Goal: Information Seeking & Learning: Learn about a topic

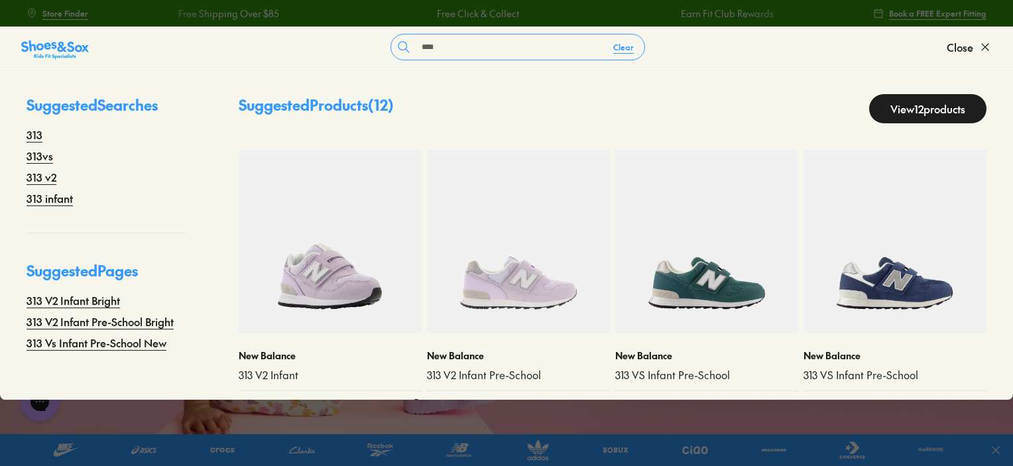
type input "***"
click at [329, 276] on img at bounding box center [330, 241] width 183 height 183
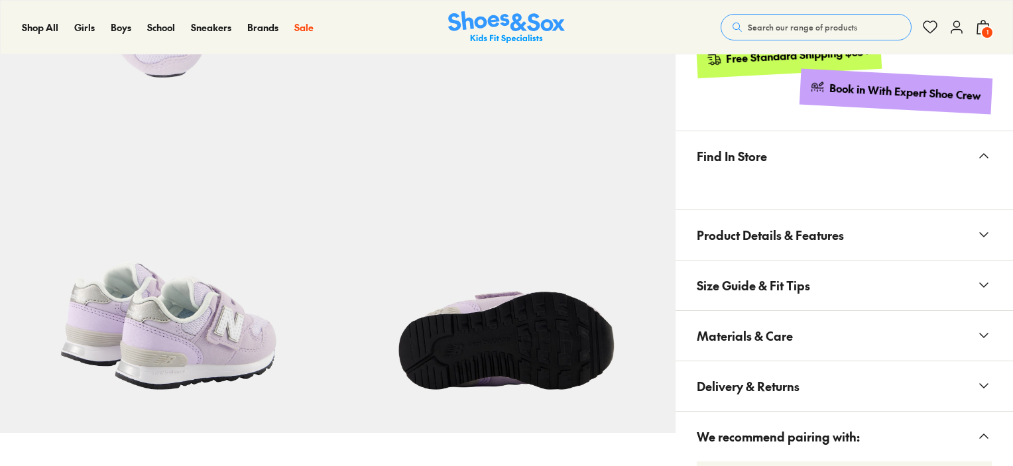
click at [738, 327] on span "Materials & Care" at bounding box center [745, 335] width 96 height 39
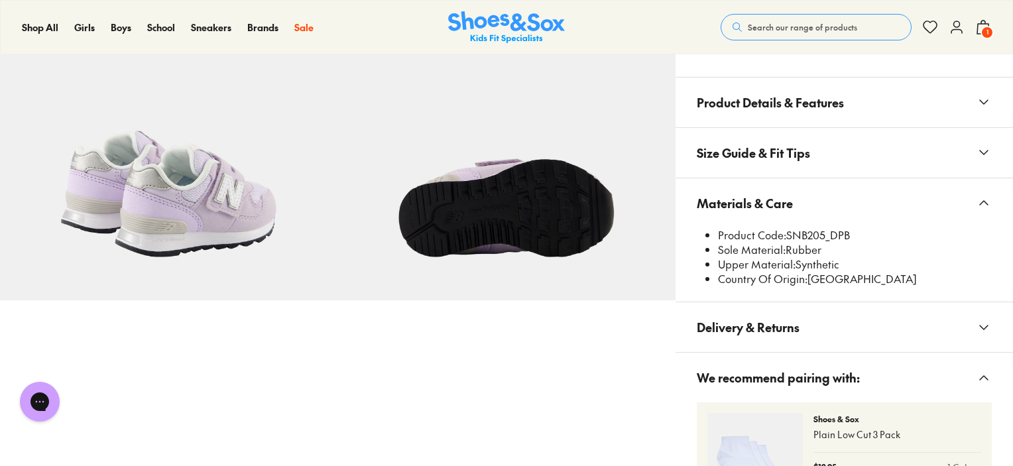
select select "*"
drag, startPoint x: 786, startPoint y: 231, endPoint x: 828, endPoint y: 242, distance: 43.2
click at [826, 241] on li "Product Code: SNB205_DPB" at bounding box center [855, 235] width 274 height 15
copy li "SNB205"
